Goal: Transaction & Acquisition: Subscribe to service/newsletter

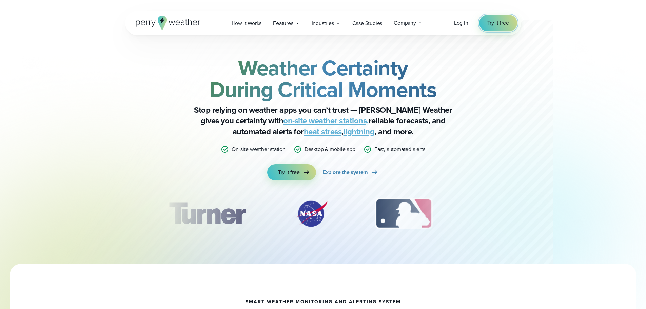
click at [491, 22] on span "Try it free" at bounding box center [498, 23] width 22 height 8
click at [463, 21] on span "Log in" at bounding box center [461, 23] width 14 height 8
